Goal: Browse casually: Explore the website without a specific task or goal

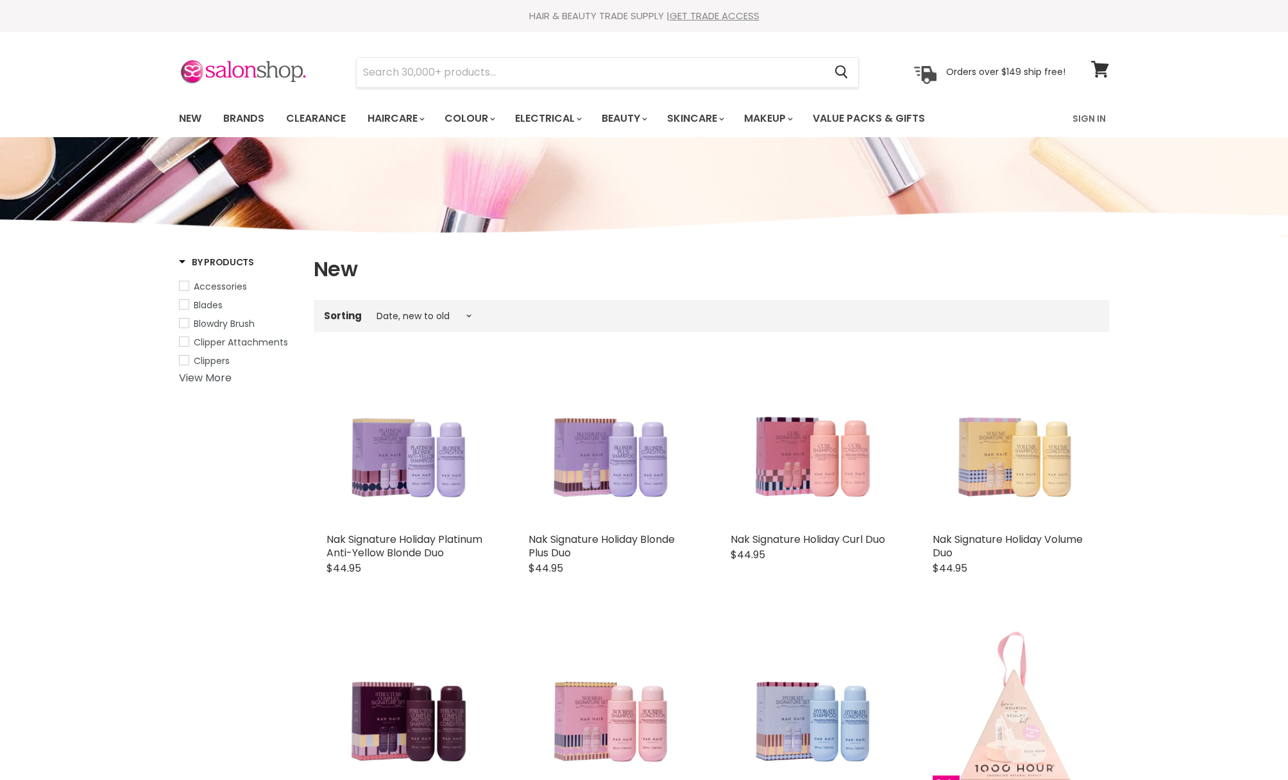
select select "created-descending"
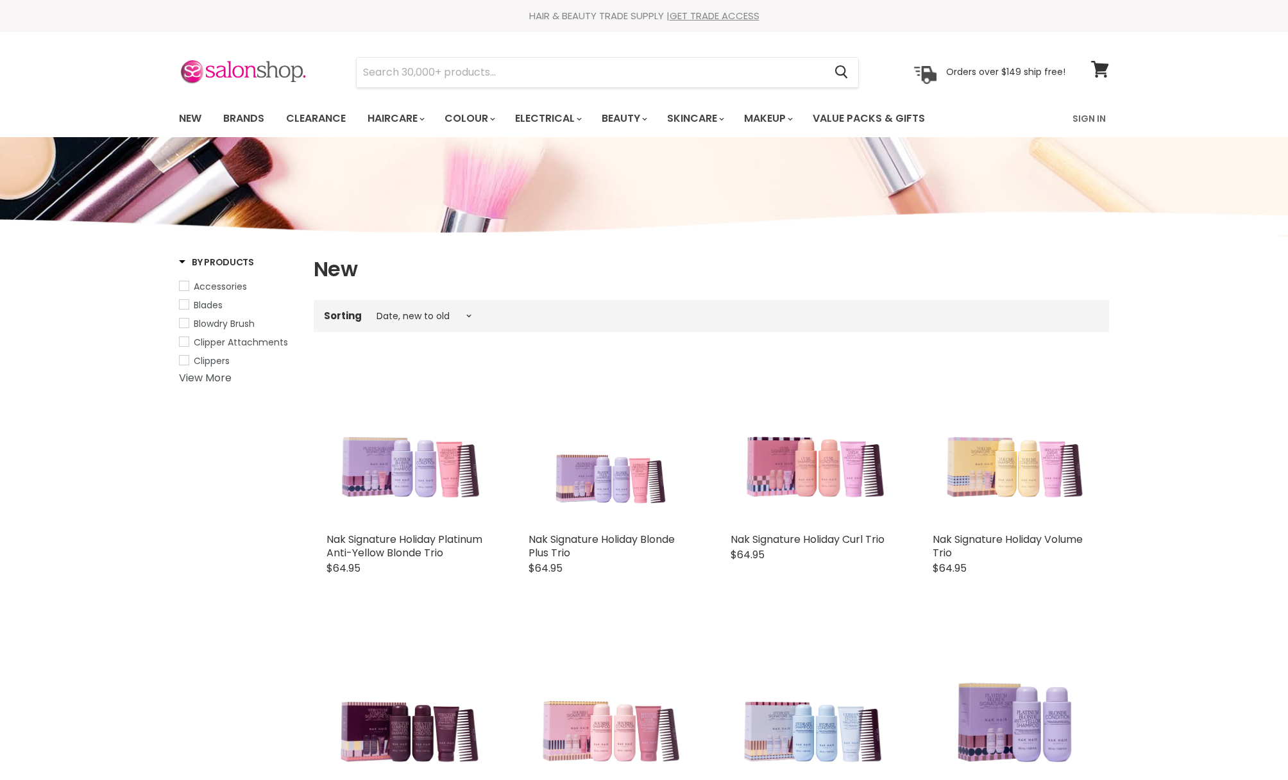
select select "created-descending"
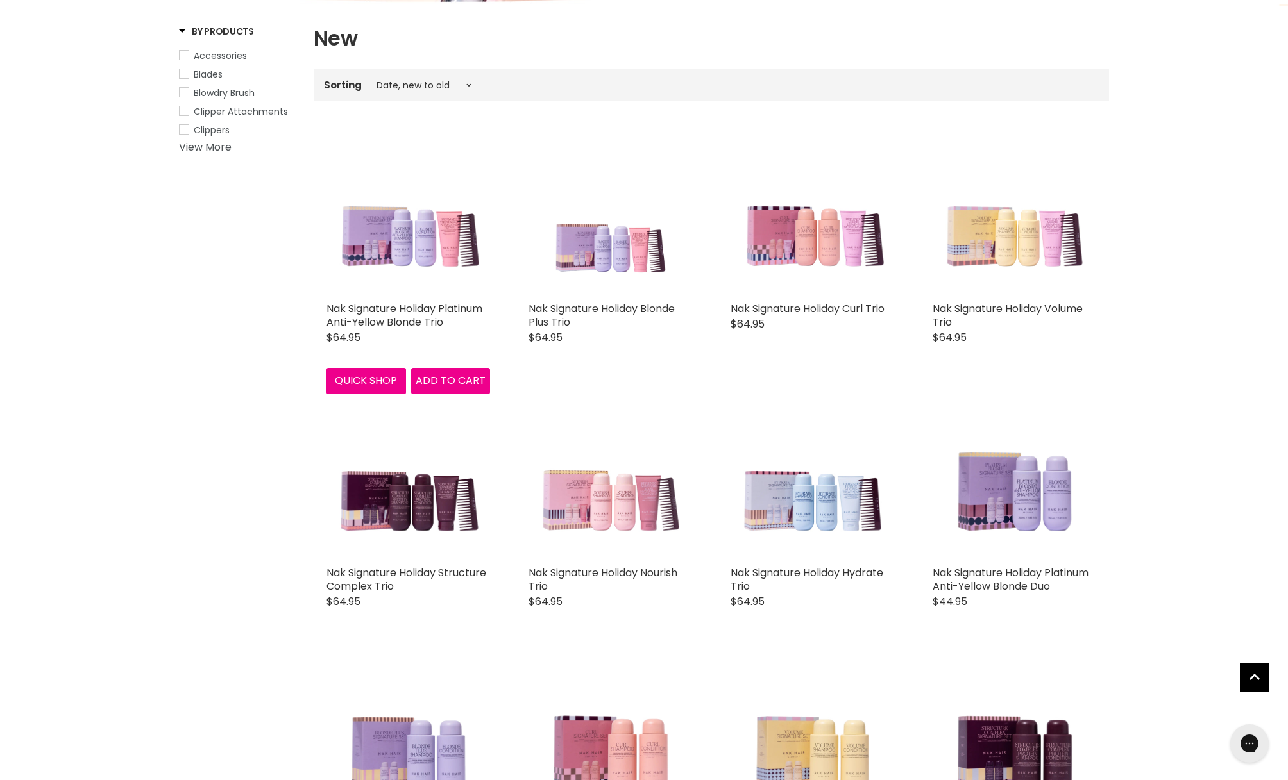
scroll to position [239, 0]
